Goal: Task Accomplishment & Management: Complete application form

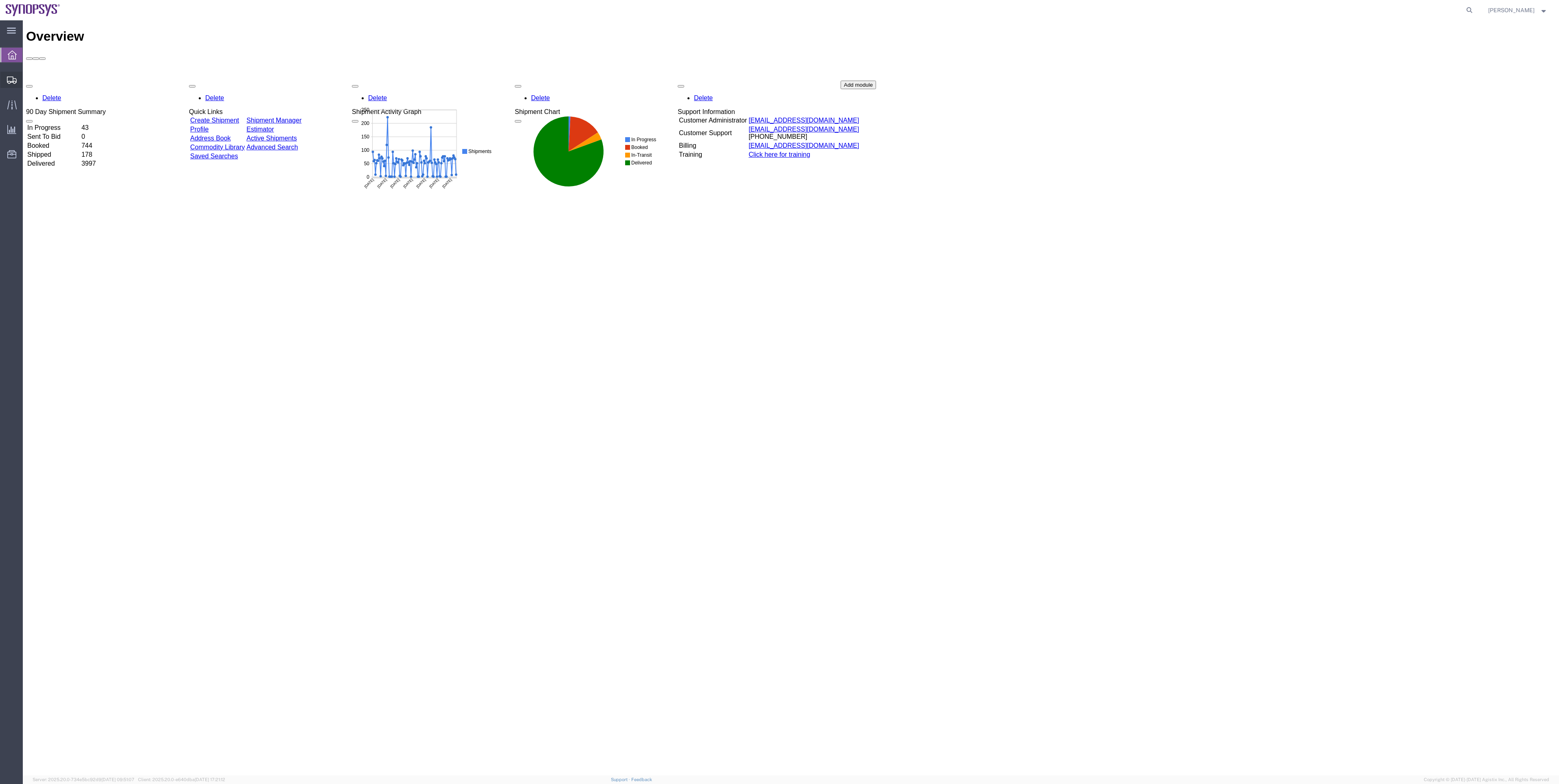
click at [27, 87] on span "Shipments" at bounding box center [25, 79] width 5 height 16
click at [0, 0] on span "Shipment Manager" at bounding box center [0, 0] width 0 height 0
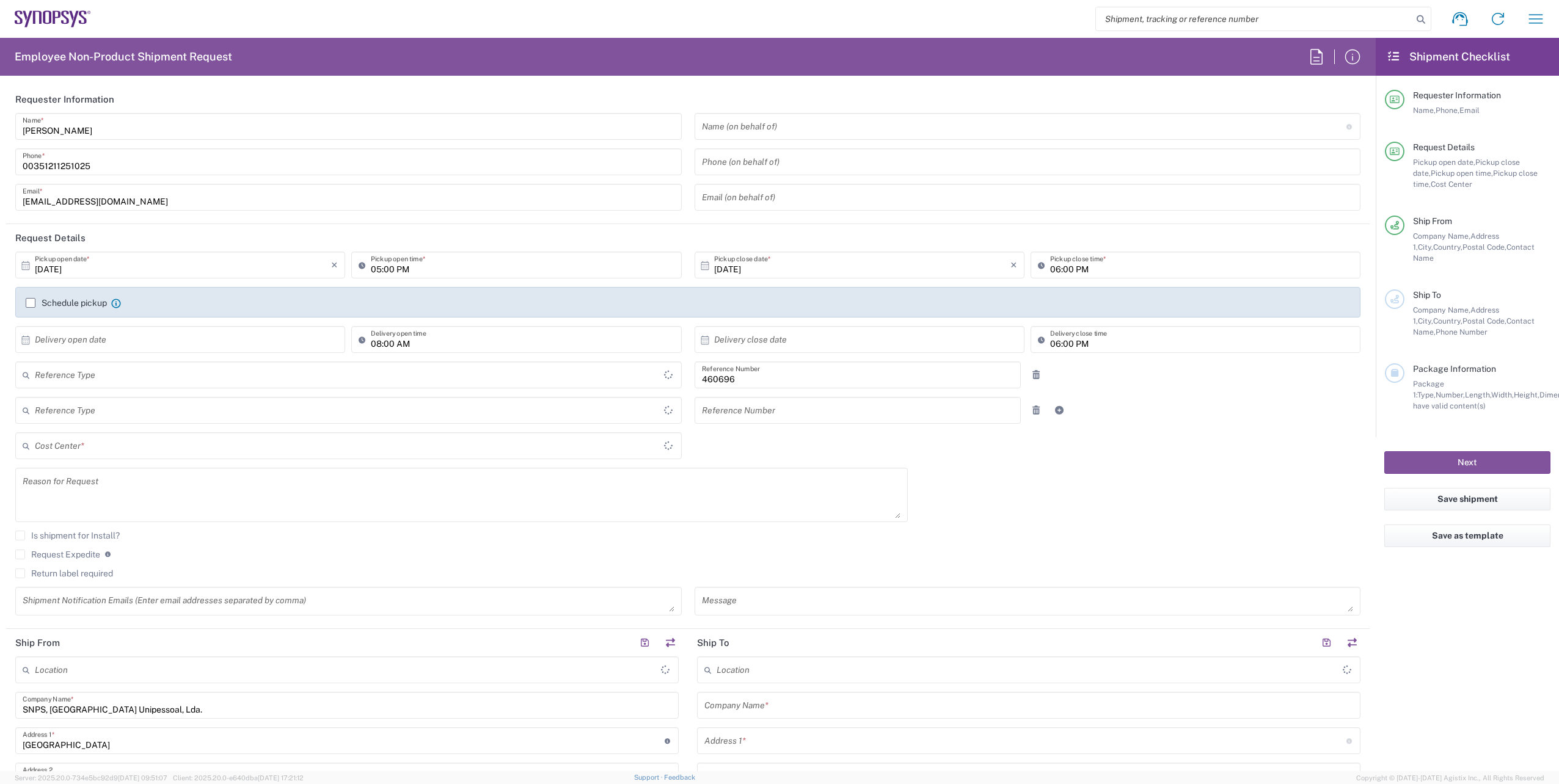
type input "Department"
type input "Delivered at Place"
type input "PT90, Operations 460696"
type input "Portugal"
type input "[GEOGRAPHIC_DATA]"
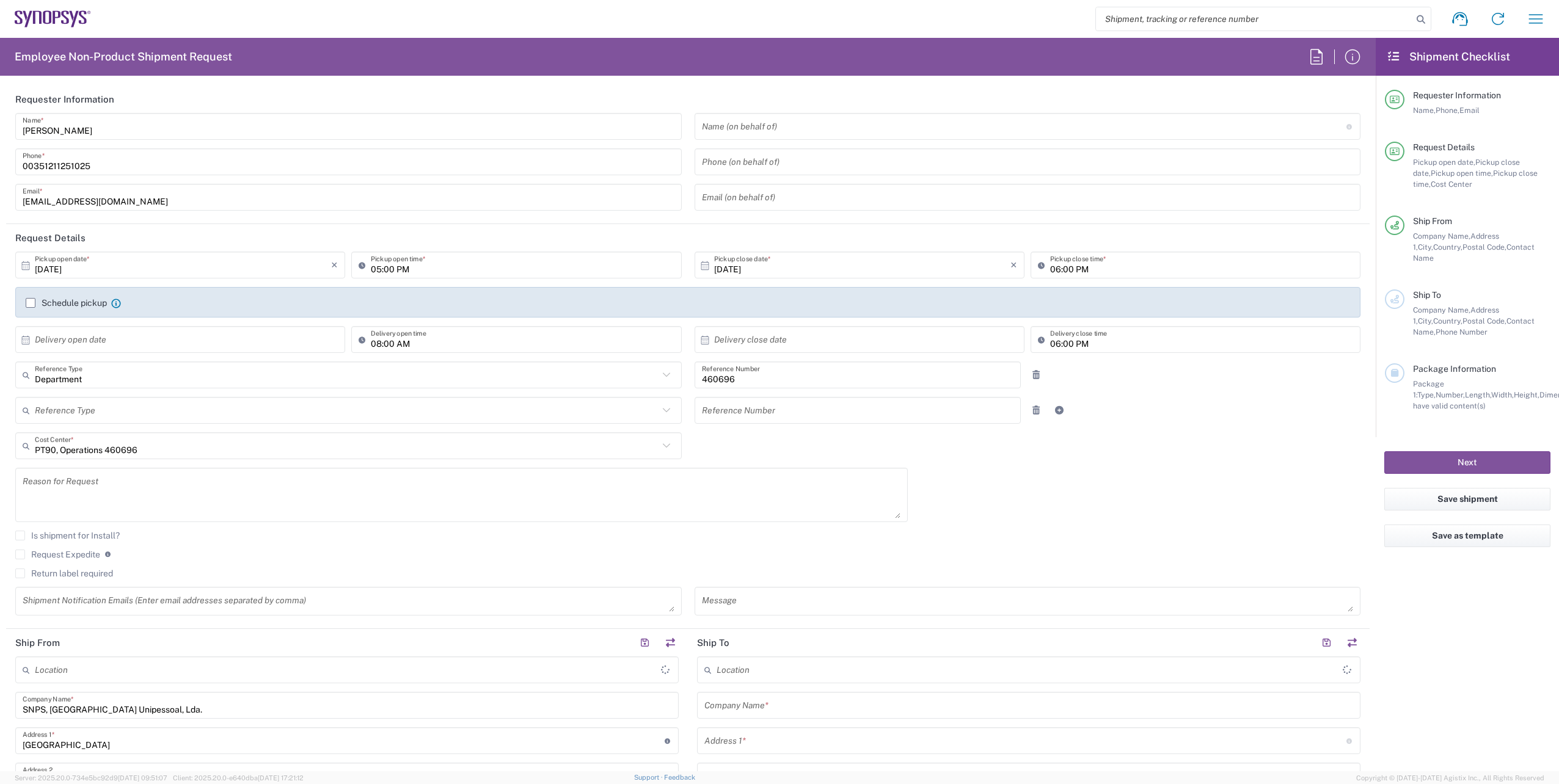
type input "Lisbon PT01"
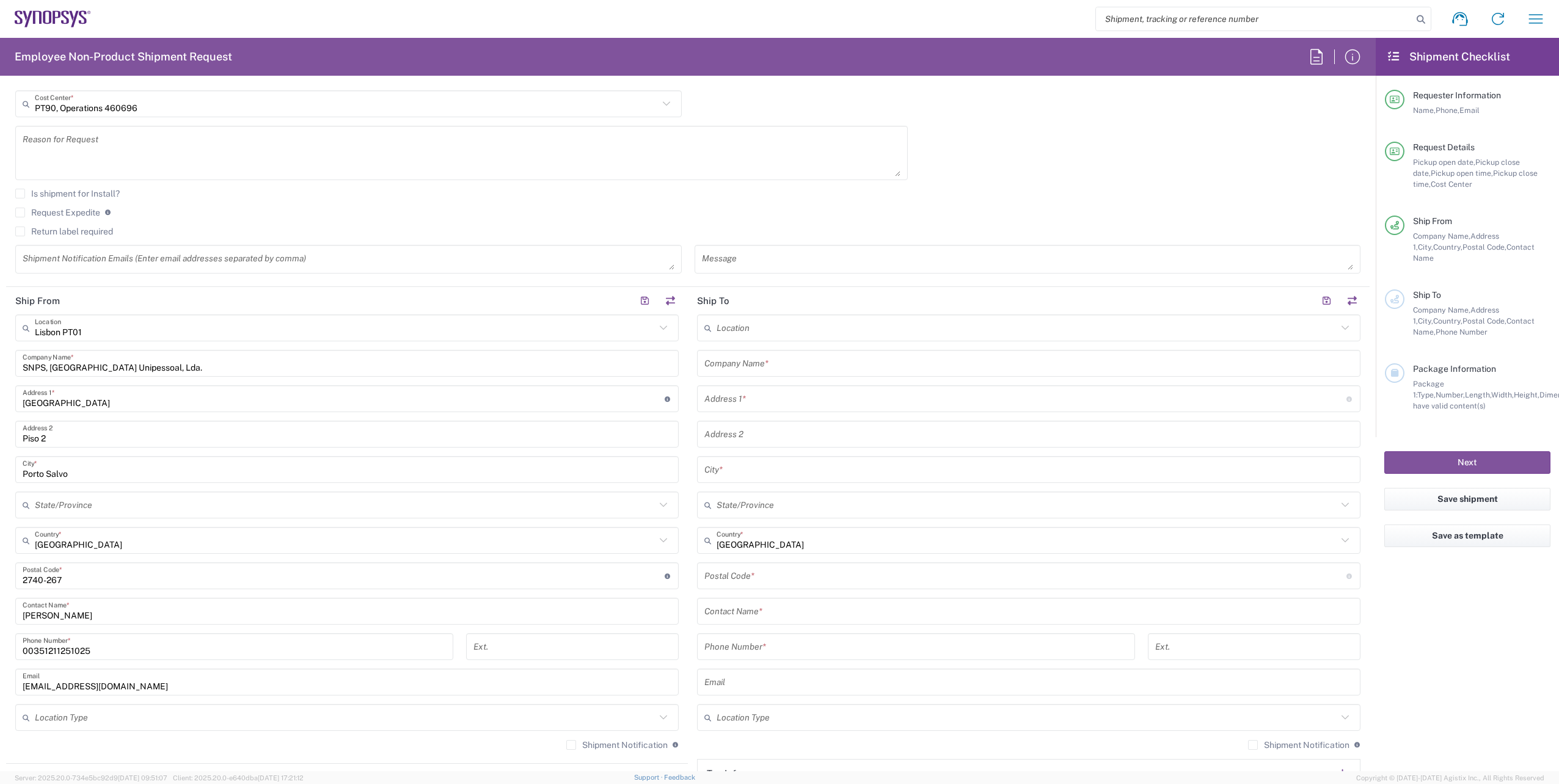
scroll to position [305, 0]
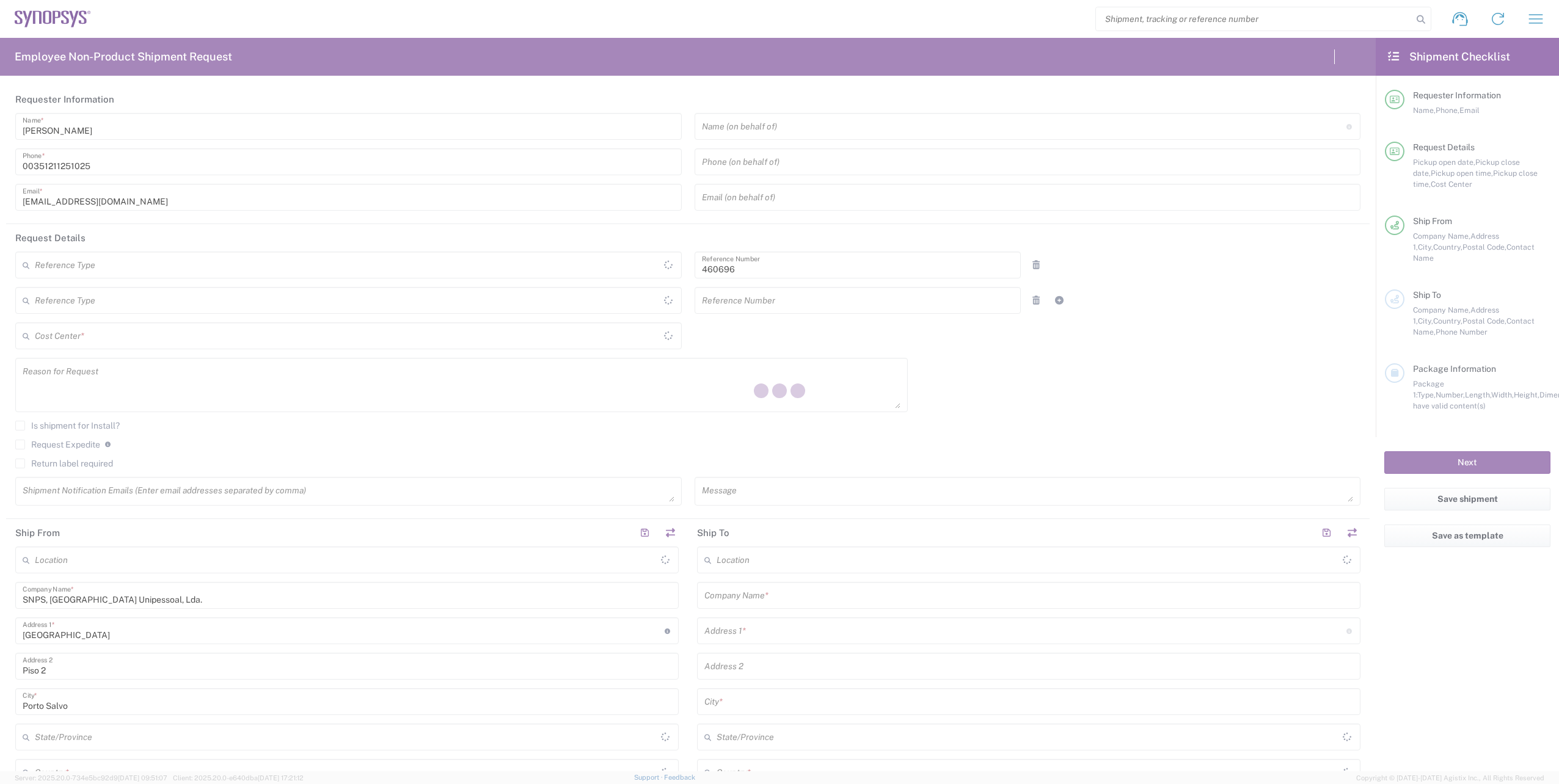
type input "Department"
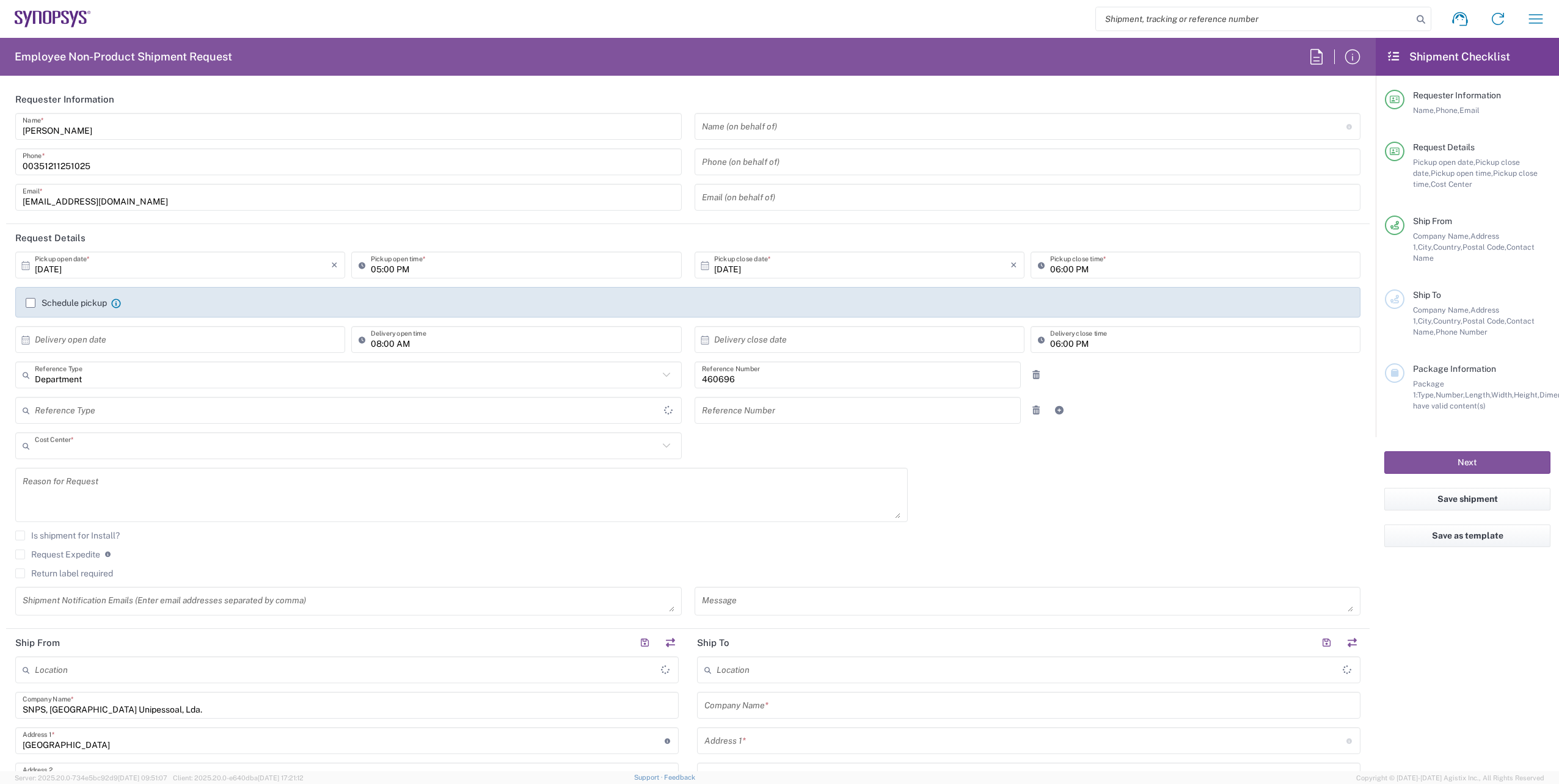
type input "PT90, Operations 460696"
type input "Delivered at Place"
type input "[GEOGRAPHIC_DATA]"
type input "Lisbon PT01"
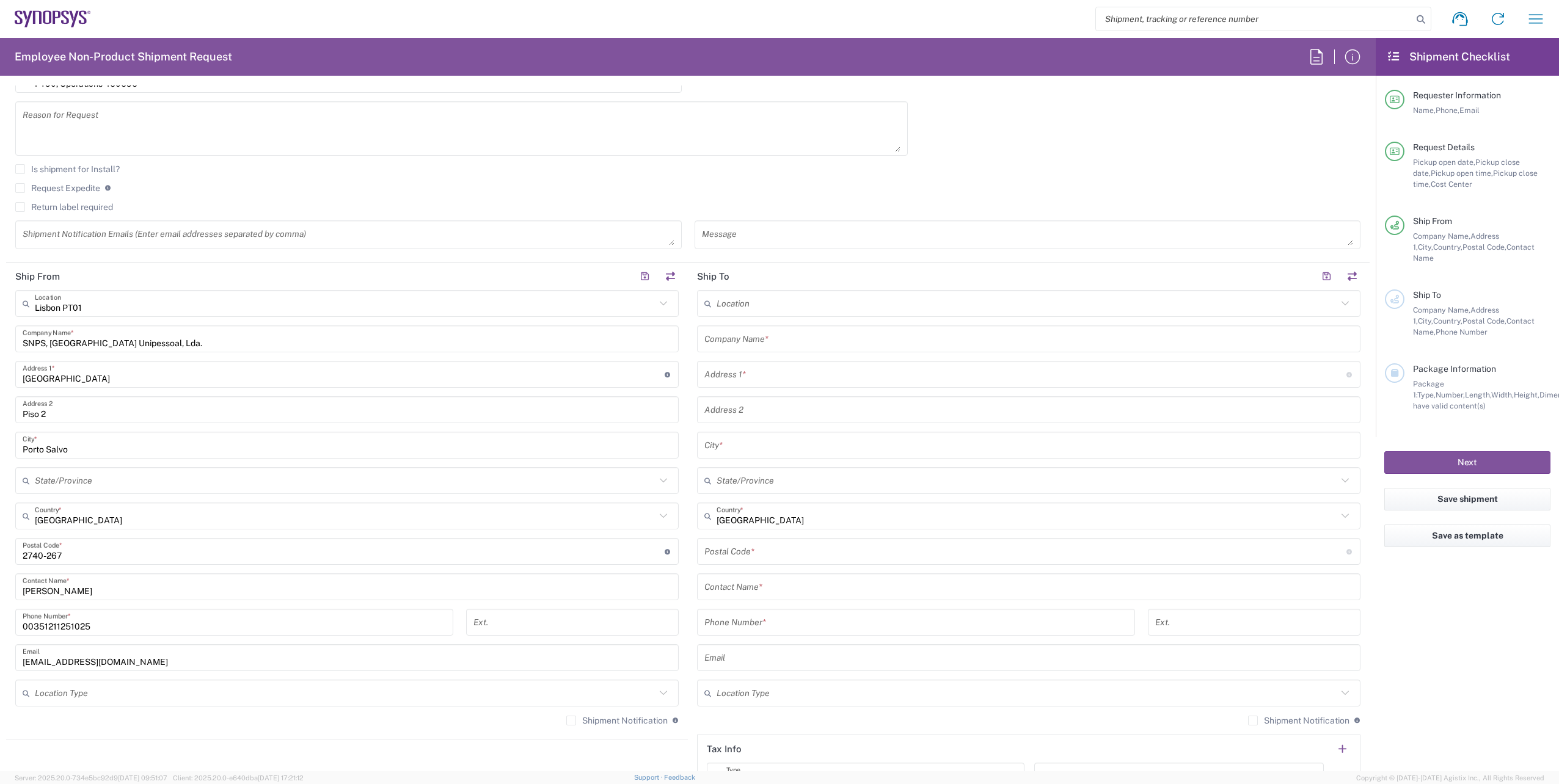
scroll to position [488, 0]
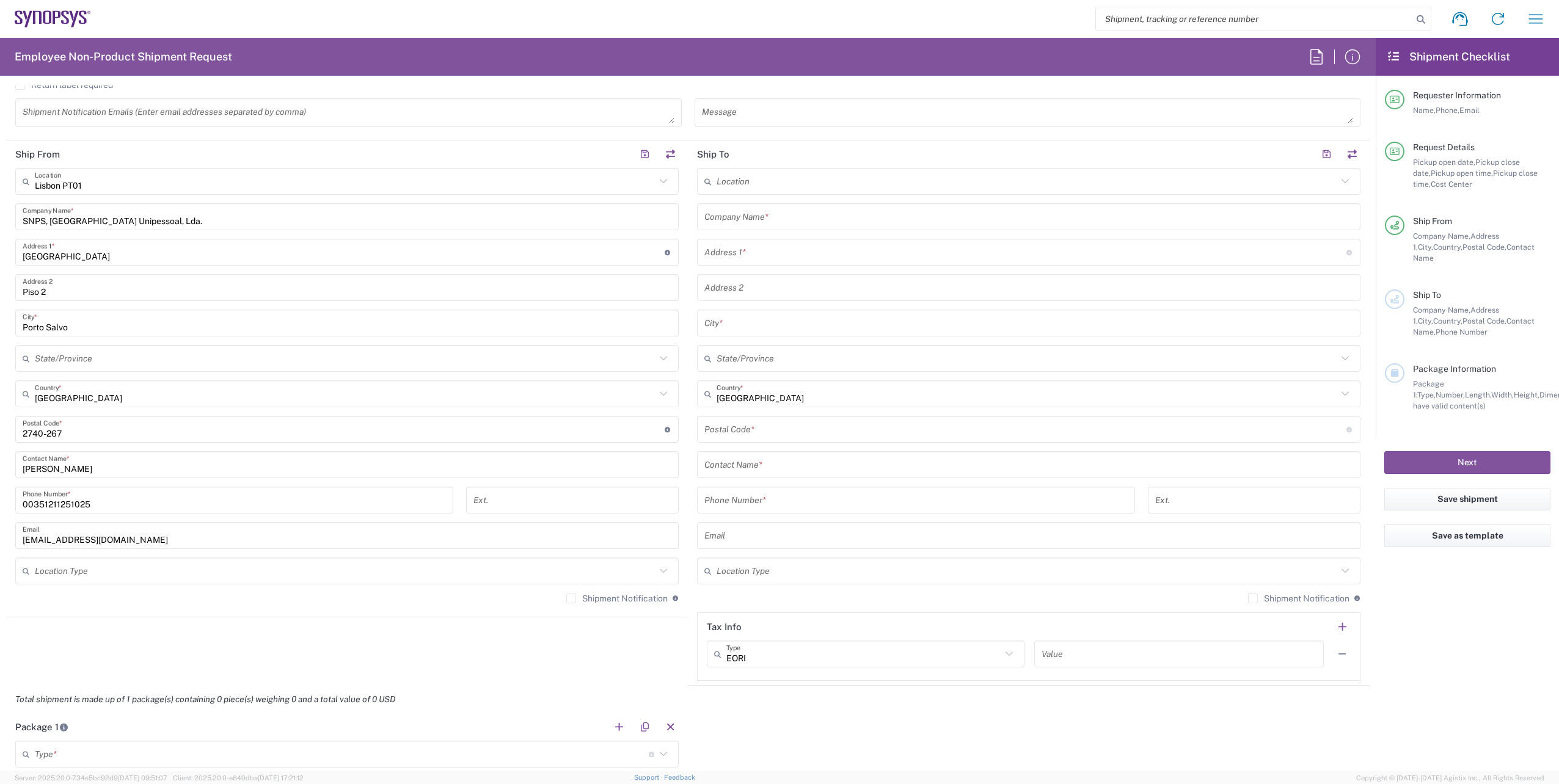
click at [580, 596] on label "Shipment Notification" at bounding box center [617, 598] width 102 height 10
click at [571, 598] on input "Shipment Notification" at bounding box center [571, 598] width 0 height 0
